Goal: Task Accomplishment & Management: Use online tool/utility

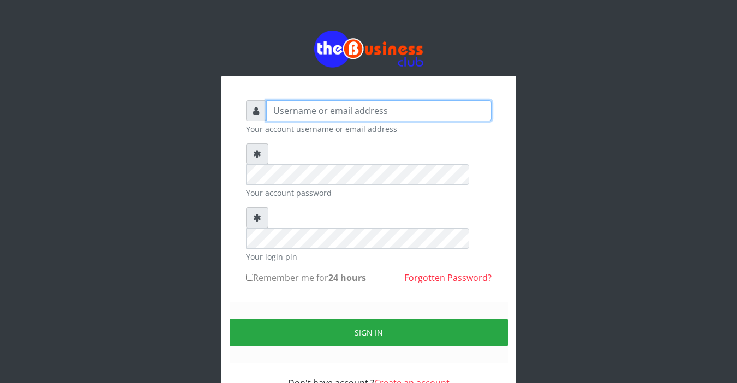
type input "Sarahadesode"
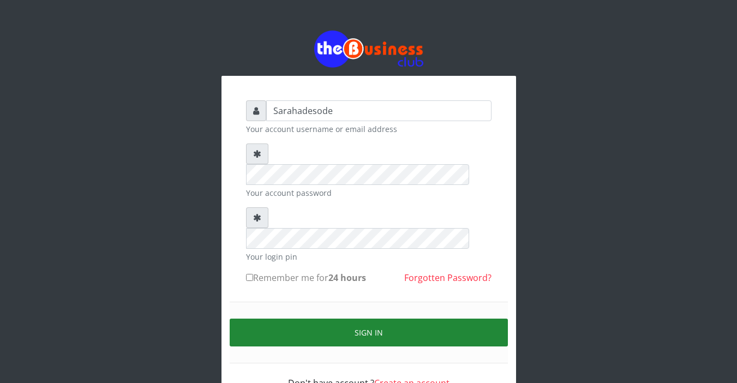
click at [371, 318] on button "Sign in" at bounding box center [369, 332] width 278 height 28
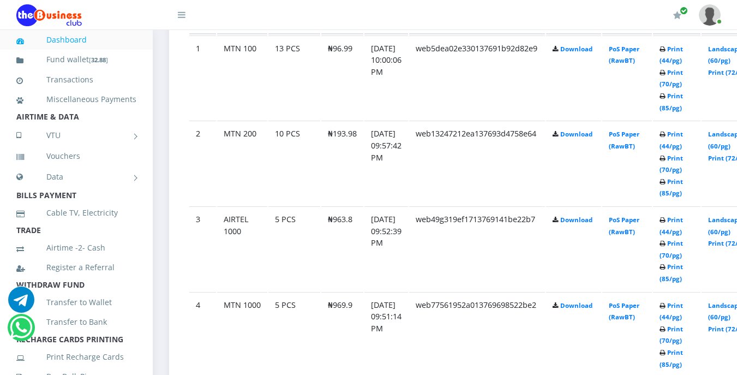
scroll to position [676, 0]
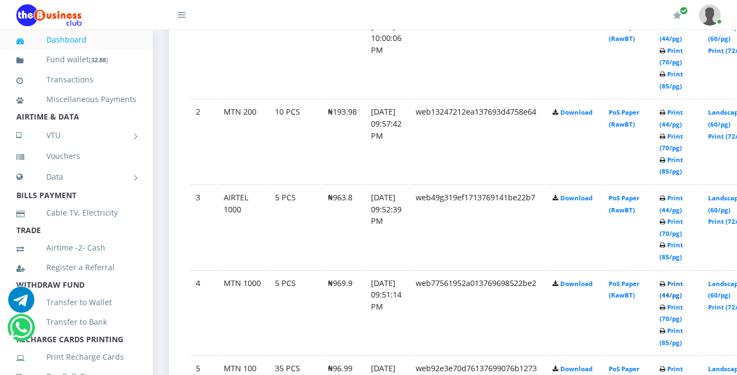
click at [683, 284] on link "Print (44/pg)" at bounding box center [670, 289] width 23 height 20
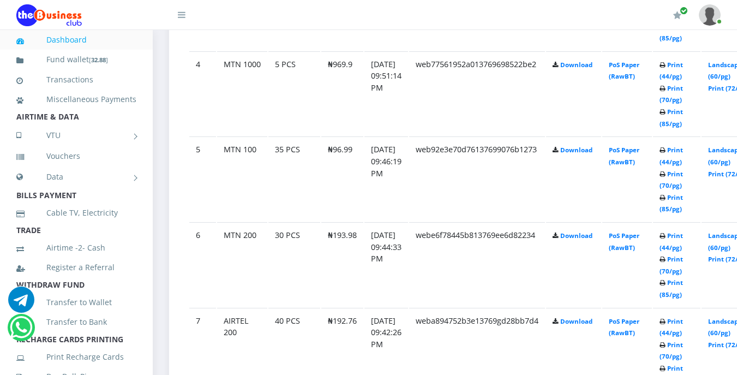
scroll to position [916, 0]
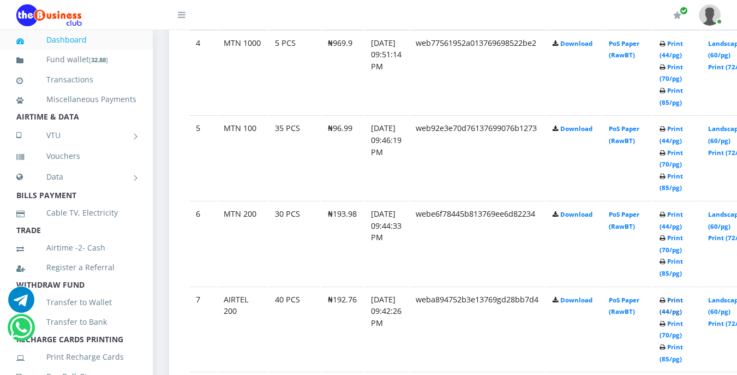
click at [683, 299] on link "Print (44/pg)" at bounding box center [670, 305] width 23 height 20
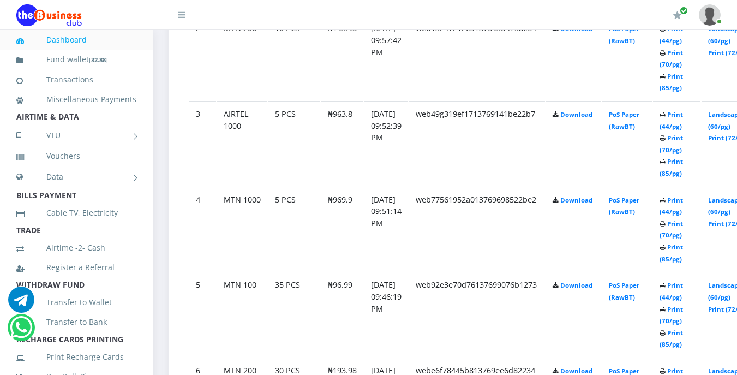
scroll to position [741, 0]
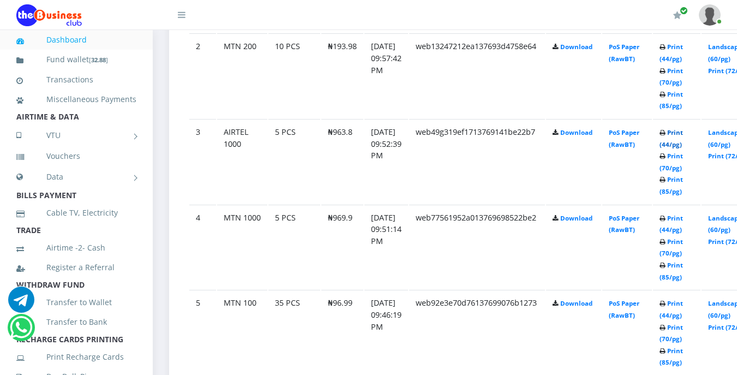
click at [683, 133] on link "Print (44/pg)" at bounding box center [670, 138] width 23 height 20
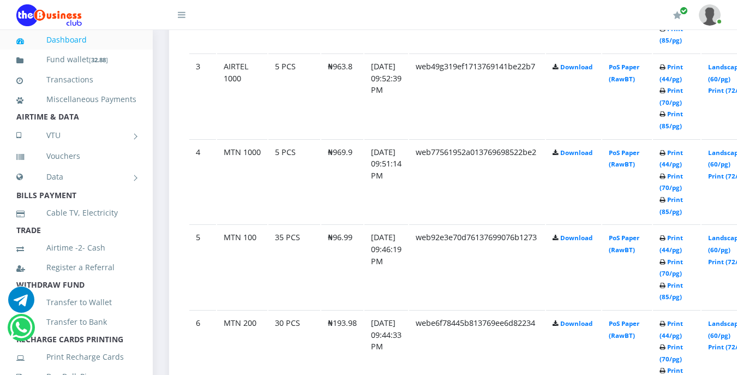
scroll to position [829, 0]
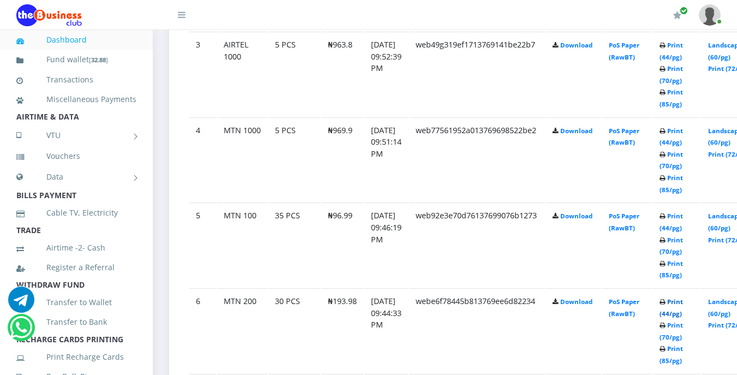
click at [683, 305] on link "Print (44/pg)" at bounding box center [670, 307] width 23 height 20
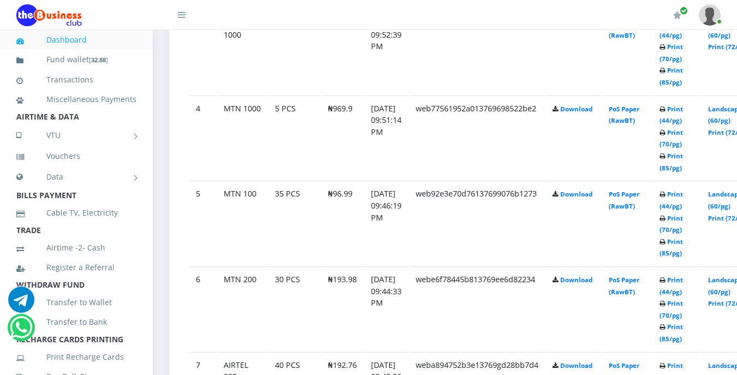
scroll to position [872, 0]
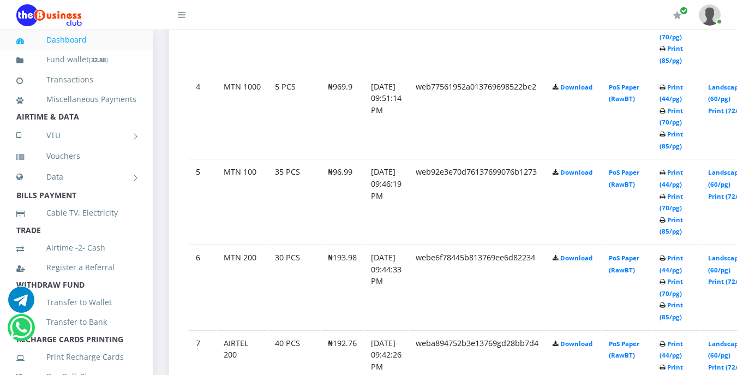
click at [47, 14] on img at bounding box center [48, 15] width 65 height 22
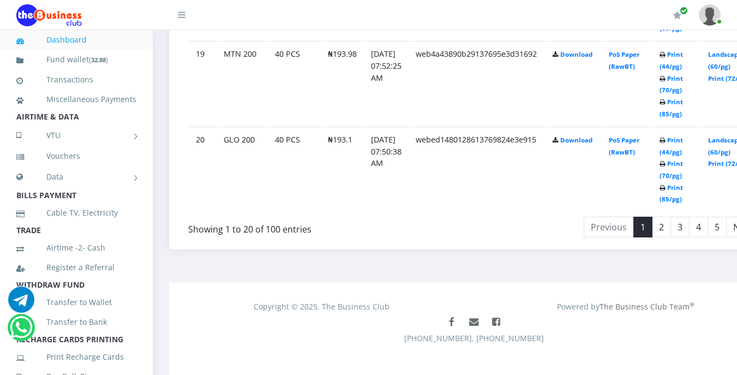
scroll to position [2198, 0]
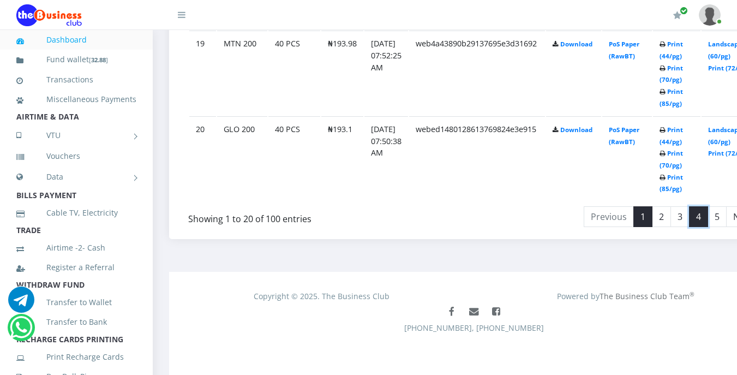
click at [708, 222] on link "4" at bounding box center [698, 216] width 19 height 21
click at [689, 216] on link "3" at bounding box center [678, 216] width 19 height 21
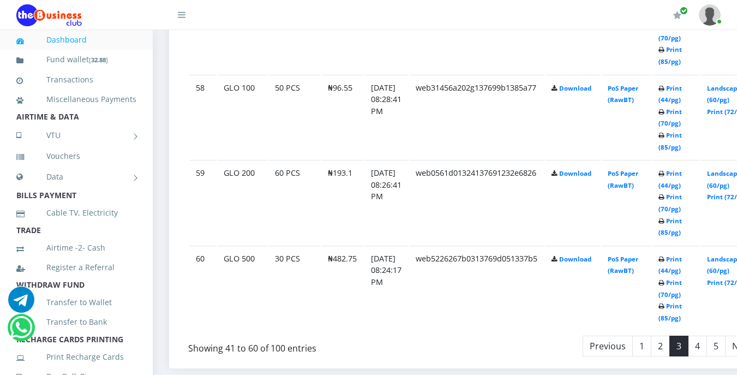
scroll to position [2067, 0]
click at [707, 348] on link "4" at bounding box center [696, 345] width 19 height 21
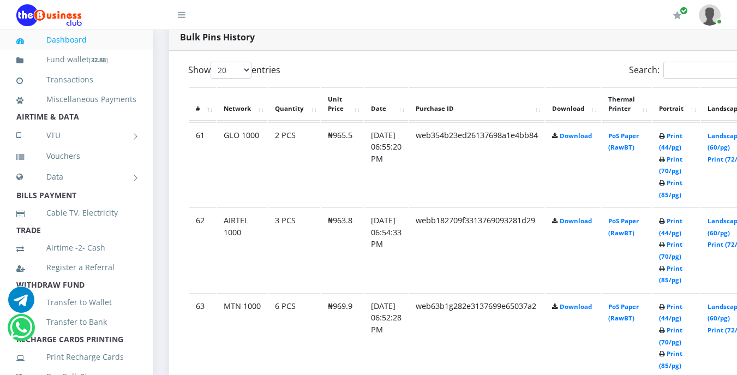
scroll to position [497, 0]
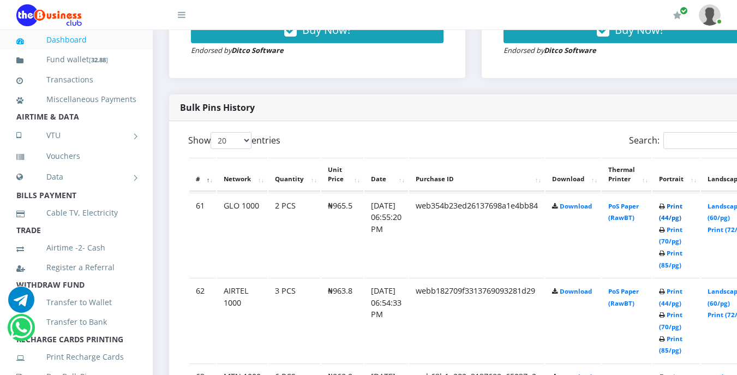
click at [682, 209] on link "Print (44/pg)" at bounding box center [670, 212] width 23 height 20
